Goal: Navigation & Orientation: Find specific page/section

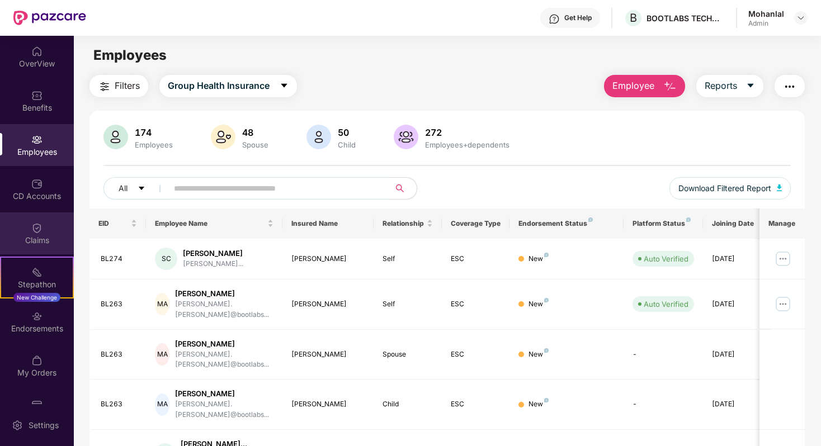
click at [52, 240] on div "Claims" at bounding box center [37, 240] width 74 height 11
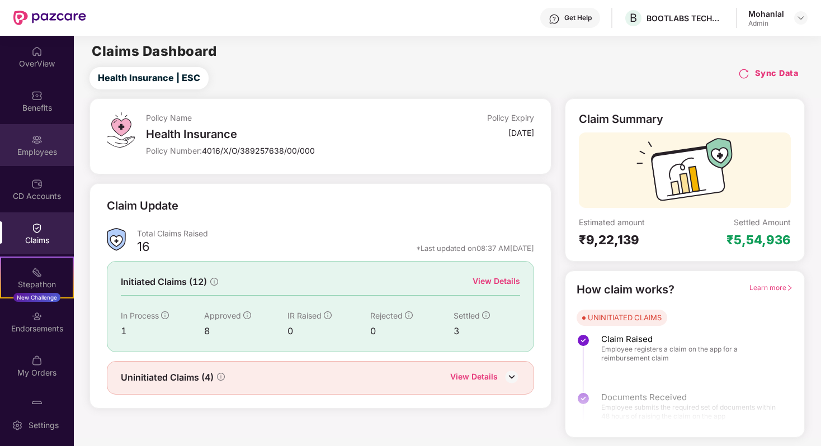
click at [40, 144] on div "Employees" at bounding box center [37, 145] width 74 height 42
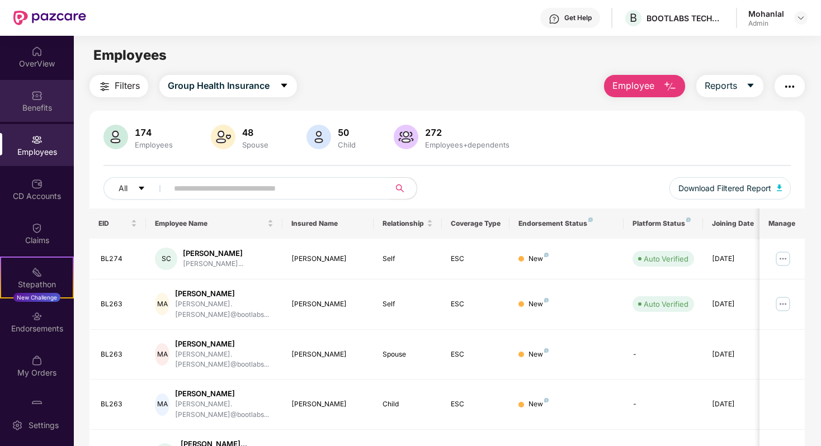
click at [42, 103] on div "Benefits" at bounding box center [37, 107] width 74 height 11
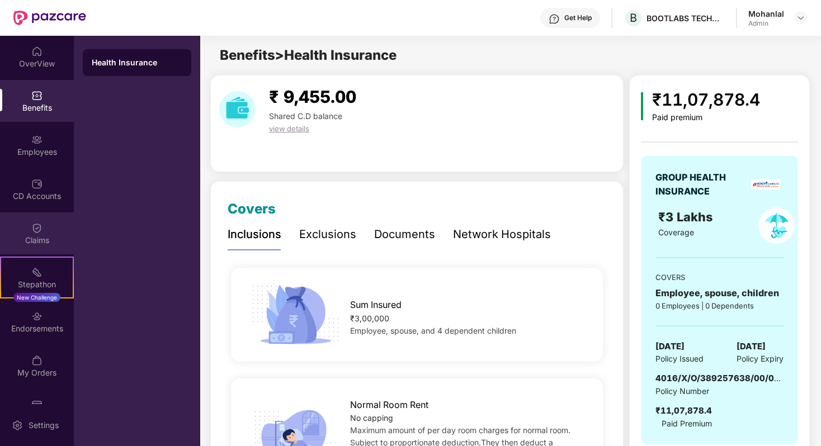
click at [34, 232] on img at bounding box center [36, 228] width 11 height 11
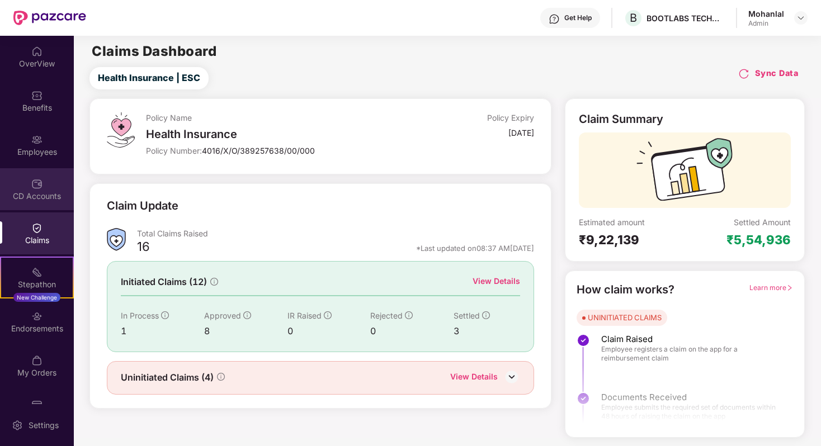
click at [38, 193] on div "CD Accounts" at bounding box center [37, 196] width 74 height 11
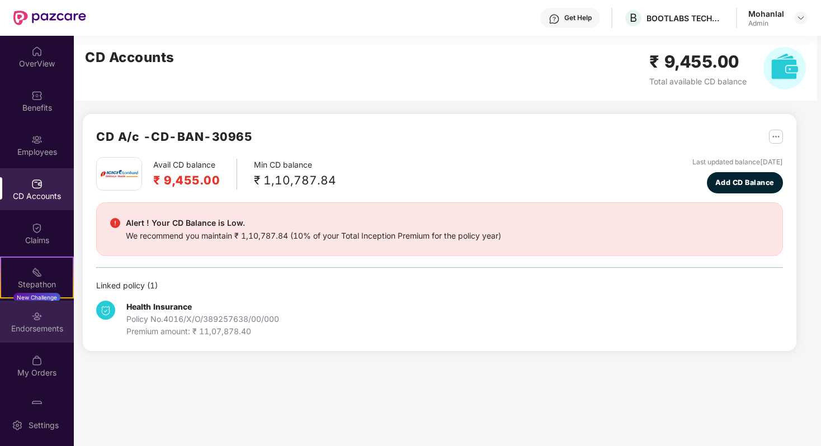
click at [31, 324] on div "Endorsements" at bounding box center [37, 328] width 74 height 11
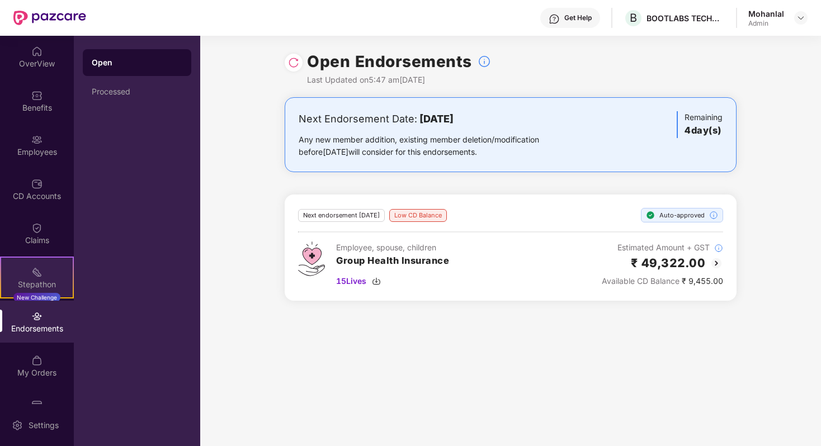
click at [39, 287] on div "Stepathon" at bounding box center [37, 284] width 72 height 11
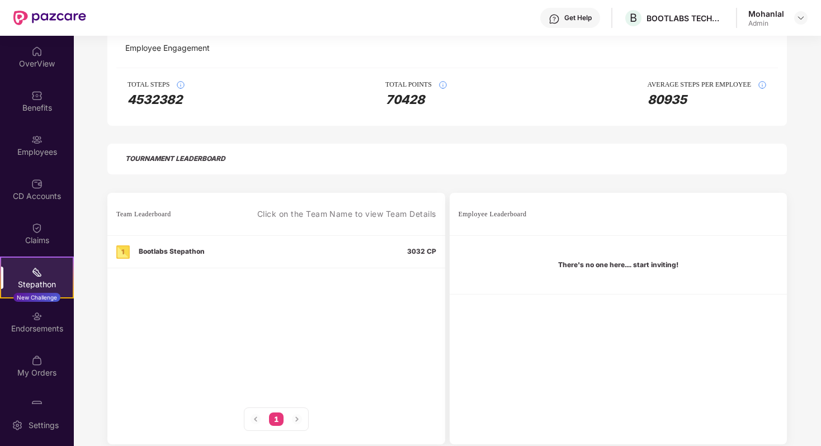
scroll to position [190, 0]
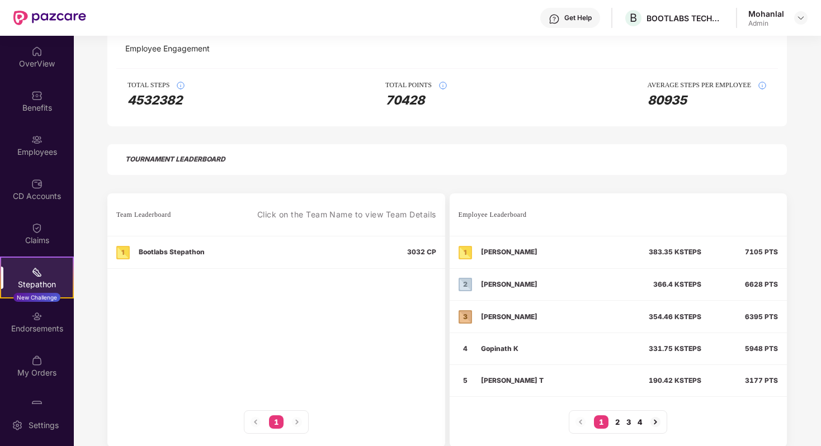
click at [615, 421] on div "2" at bounding box center [617, 422] width 4 height 9
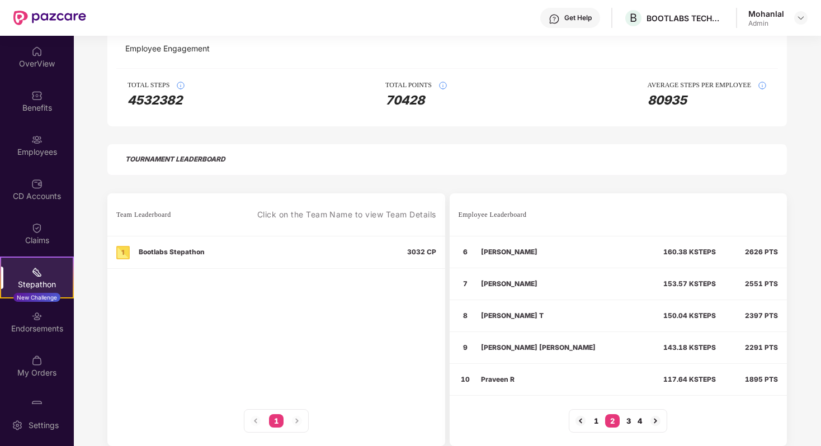
click at [629, 421] on div "3" at bounding box center [628, 421] width 4 height 9
click at [640, 421] on div "4" at bounding box center [639, 421] width 4 height 9
click at [621, 421] on div "1 2 3 4" at bounding box center [618, 420] width 98 height 23
click at [618, 421] on div "3" at bounding box center [618, 421] width 4 height 9
click at [607, 419] on div "2" at bounding box center [607, 421] width 4 height 9
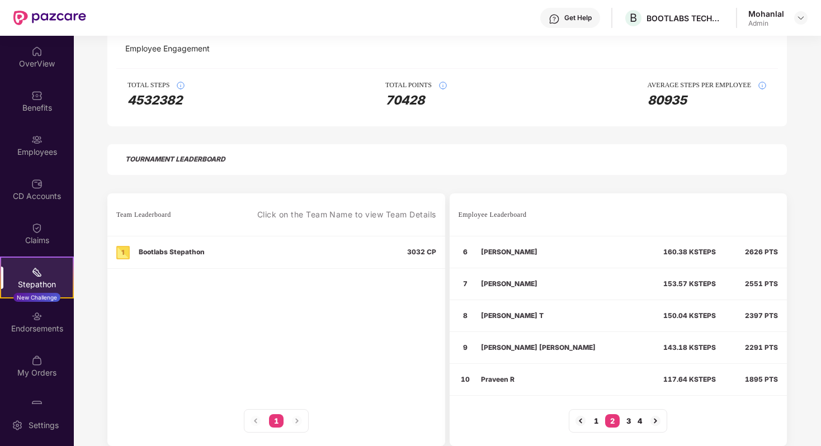
click at [594, 419] on div "1" at bounding box center [596, 421] width 4 height 9
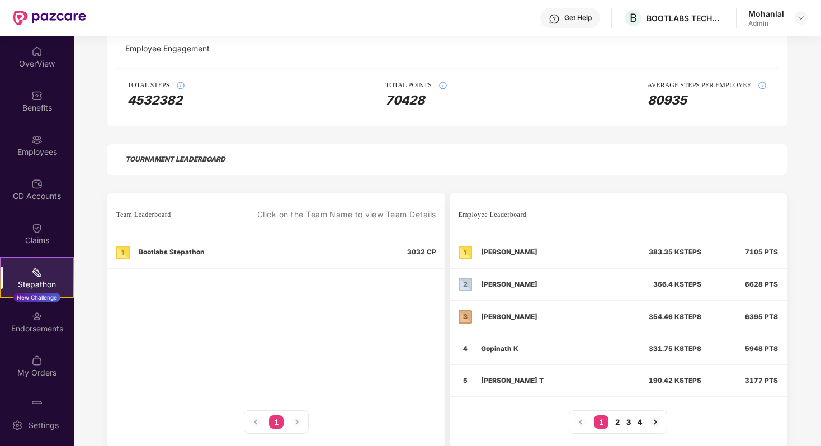
click at [615, 422] on div "2" at bounding box center [617, 422] width 4 height 9
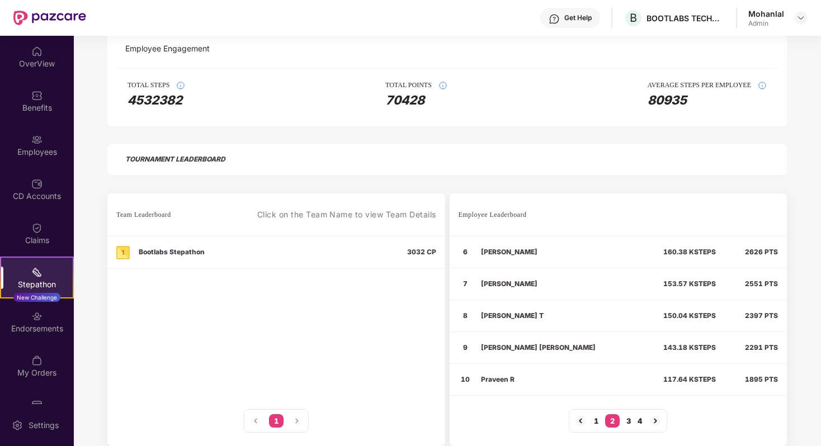
click at [629, 422] on div "3" at bounding box center [628, 421] width 4 height 9
click at [640, 422] on div "4" at bounding box center [639, 421] width 4 height 9
click at [618, 421] on div "3" at bounding box center [618, 421] width 4 height 9
click at [603, 421] on div "1 2 3 4" at bounding box center [618, 420] width 98 height 23
click at [610, 421] on div "1 2 3 4" at bounding box center [618, 420] width 98 height 23
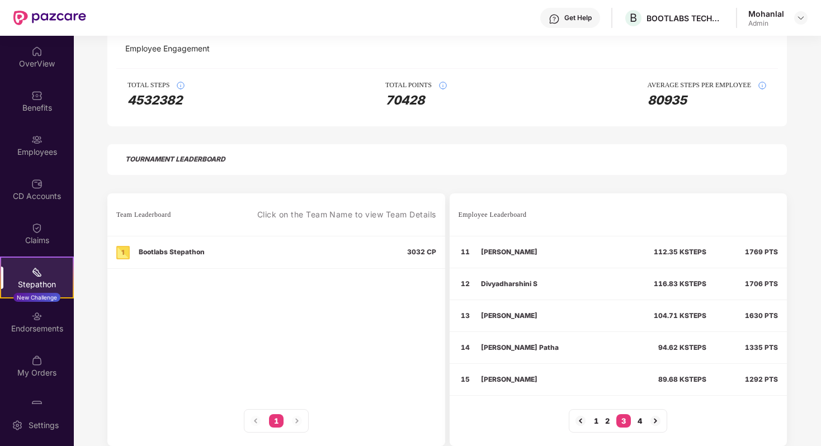
click at [606, 421] on div "2" at bounding box center [607, 421] width 4 height 9
click at [597, 419] on div "1" at bounding box center [596, 421] width 4 height 9
click at [618, 422] on div "2" at bounding box center [617, 422] width 4 height 9
click at [627, 422] on div "3" at bounding box center [628, 421] width 4 height 9
click at [640, 420] on div "4" at bounding box center [639, 421] width 4 height 9
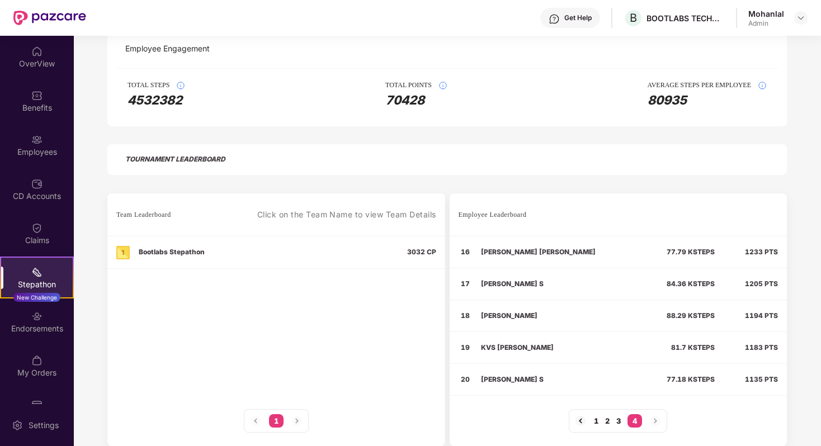
click at [620, 418] on div "3" at bounding box center [618, 421] width 4 height 9
click at [605, 418] on div "2" at bounding box center [607, 421] width 4 height 9
click at [592, 418] on div "1 2 3 4" at bounding box center [618, 420] width 98 height 23
click at [594, 420] on div "1" at bounding box center [596, 421] width 4 height 9
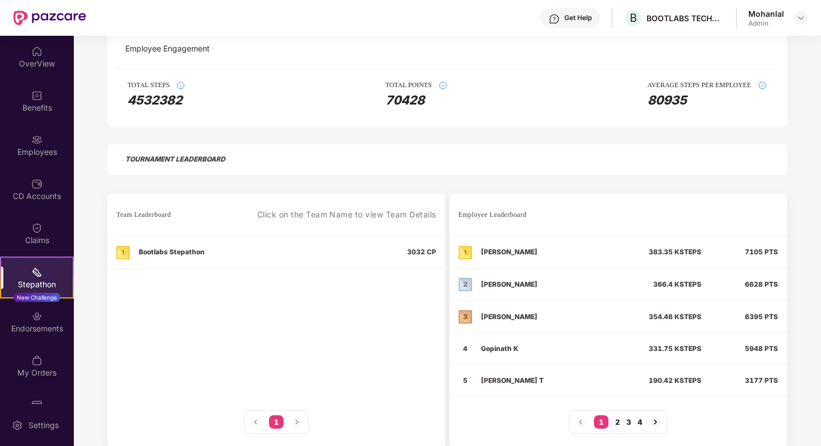
click at [618, 421] on div "2" at bounding box center [617, 422] width 4 height 9
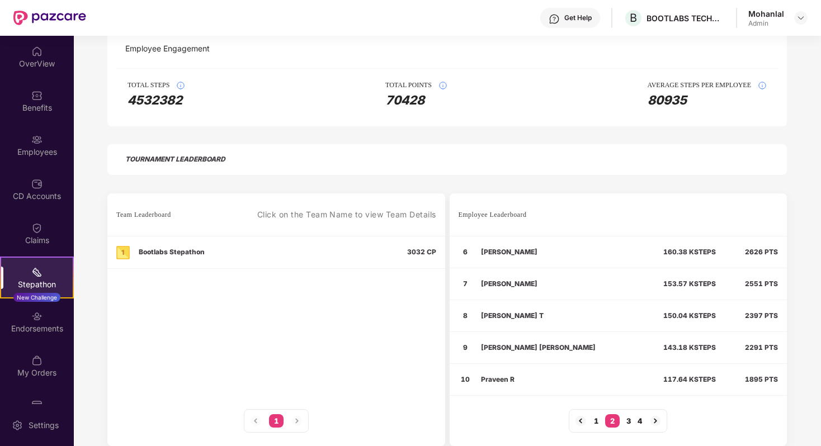
click at [626, 421] on div "3" at bounding box center [628, 421] width 4 height 9
click at [641, 421] on div "4" at bounding box center [639, 421] width 4 height 9
click at [617, 421] on div "3" at bounding box center [618, 421] width 4 height 9
click at [605, 420] on div "2" at bounding box center [607, 421] width 4 height 9
click at [597, 421] on div "1" at bounding box center [596, 421] width 4 height 9
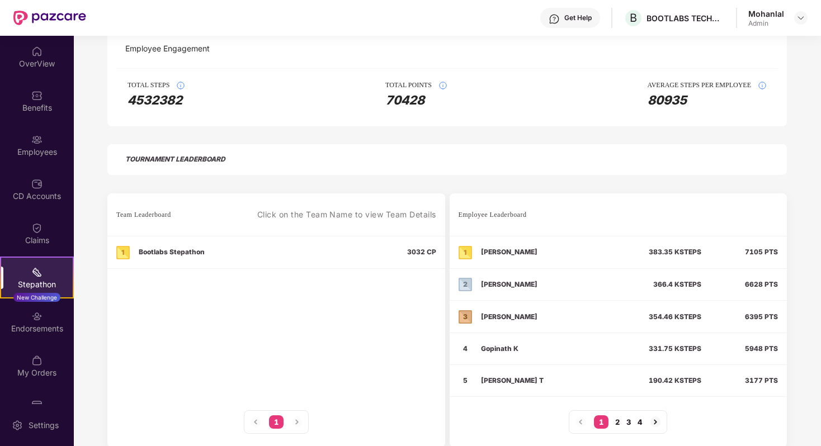
click at [617, 423] on div "2" at bounding box center [617, 422] width 4 height 9
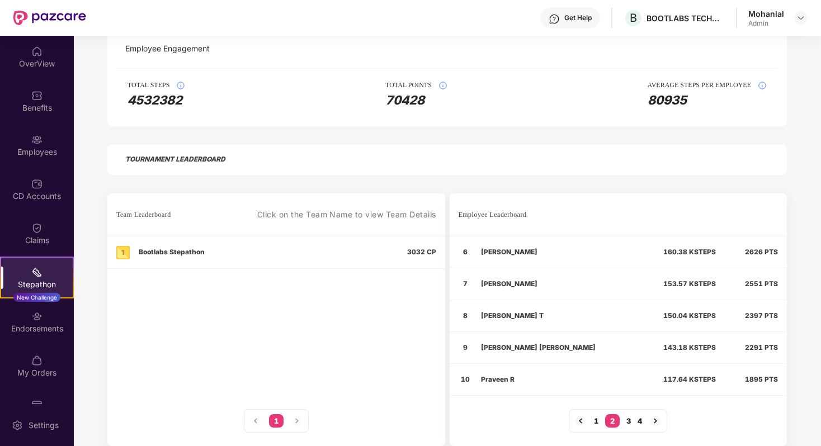
click at [627, 422] on div "3" at bounding box center [628, 421] width 4 height 9
click at [639, 422] on div "4" at bounding box center [639, 421] width 4 height 9
click at [620, 421] on div "3" at bounding box center [618, 421] width 4 height 9
click at [604, 420] on div "1 2 3 4" at bounding box center [618, 420] width 98 height 23
click at [605, 420] on div "2" at bounding box center [607, 421] width 4 height 9
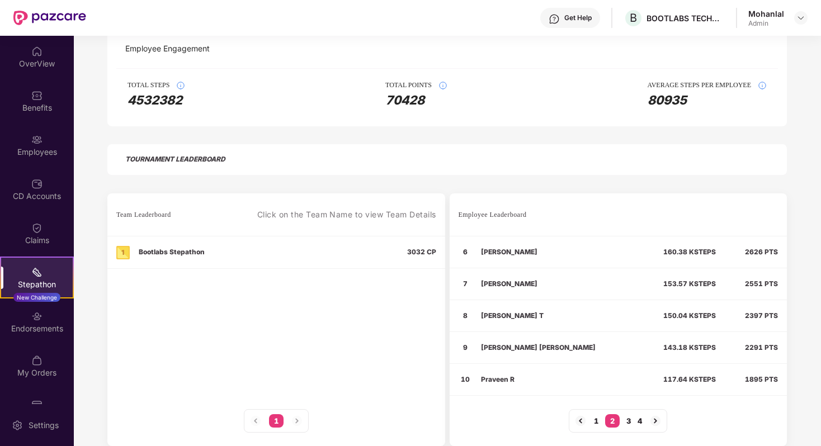
click at [594, 419] on div "1" at bounding box center [596, 421] width 4 height 9
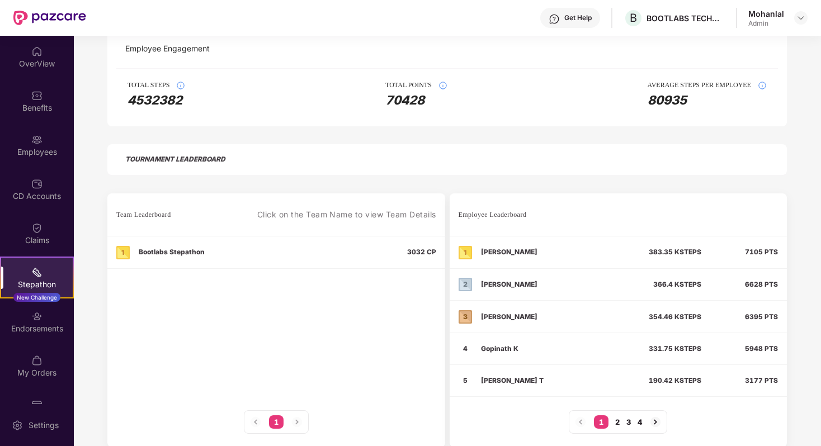
click at [617, 422] on div "2" at bounding box center [617, 422] width 4 height 9
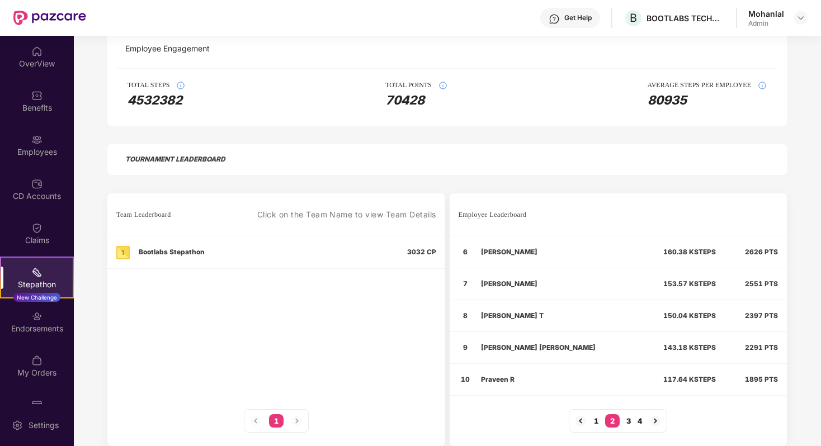
click at [627, 422] on div "3" at bounding box center [628, 421] width 4 height 9
click at [639, 421] on div "4" at bounding box center [639, 421] width 4 height 9
click at [617, 417] on div "3" at bounding box center [618, 421] width 4 height 9
click at [607, 419] on div "2" at bounding box center [607, 421] width 4 height 9
click at [596, 419] on div "1" at bounding box center [596, 421] width 4 height 9
